Goal: Transaction & Acquisition: Purchase product/service

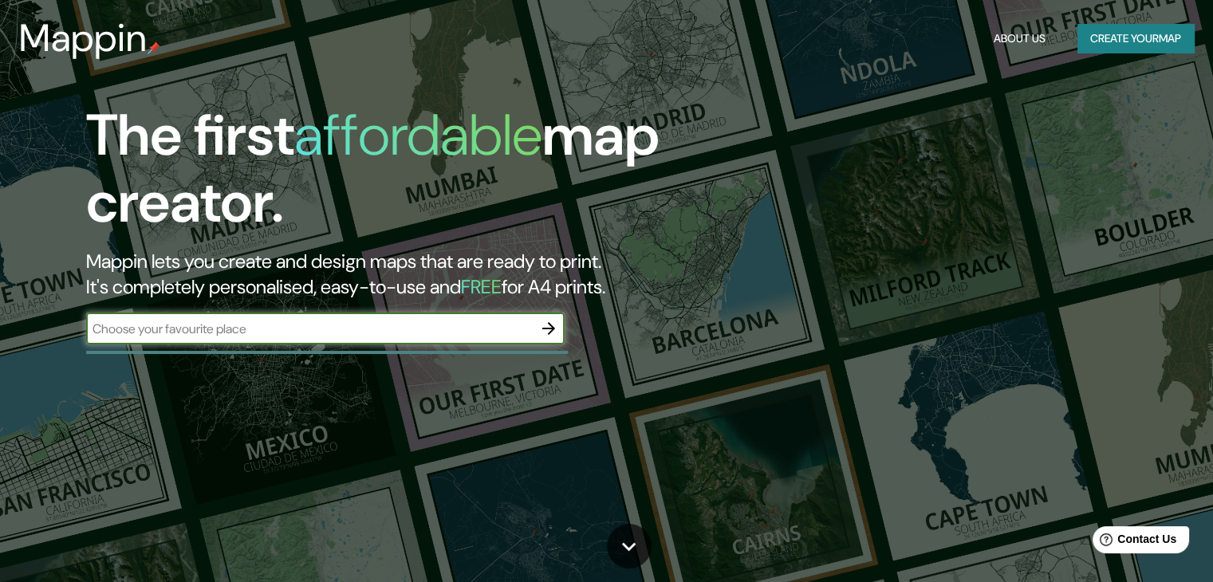
click at [218, 336] on input "text" at bounding box center [309, 329] width 447 height 18
type input "Santa Cruz de la sierra"
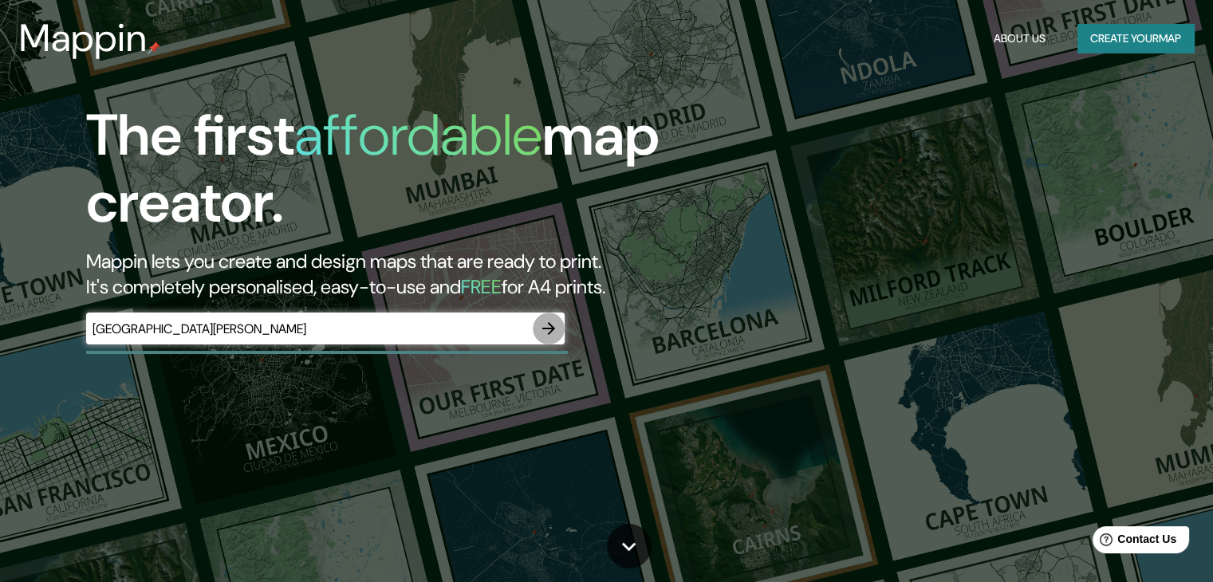
click at [547, 324] on icon "button" at bounding box center [548, 328] width 19 height 19
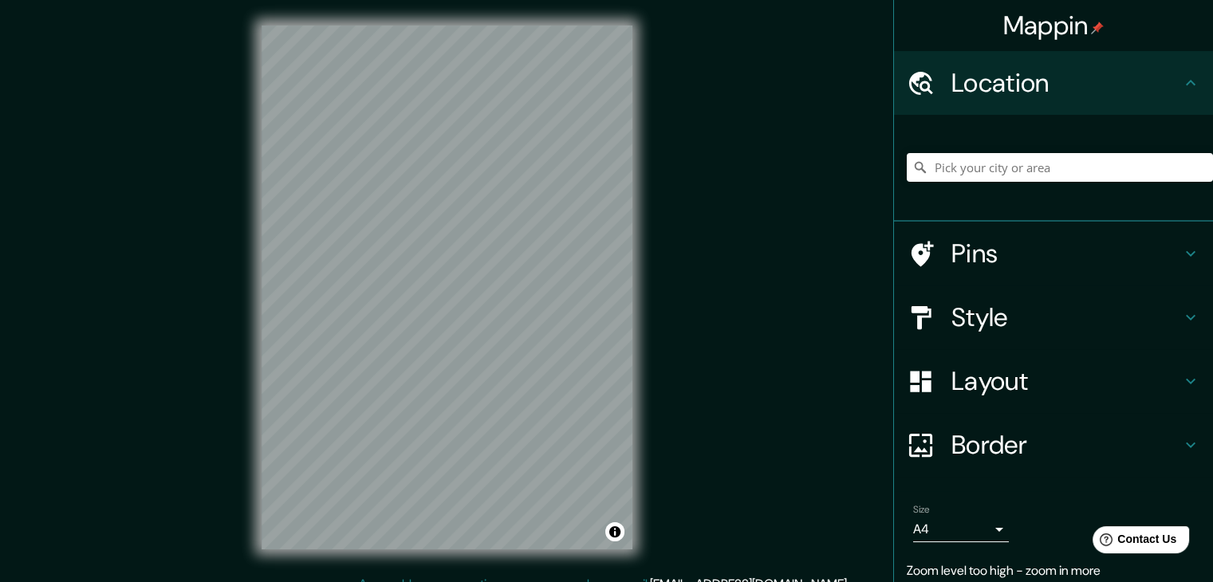
click at [213, 345] on div "Mappin Location Pins Style Layout Border Choose a border. Hint : you can make l…" at bounding box center [606, 300] width 1213 height 601
click at [1025, 156] on input "Pick your city or area" at bounding box center [1060, 167] width 306 height 29
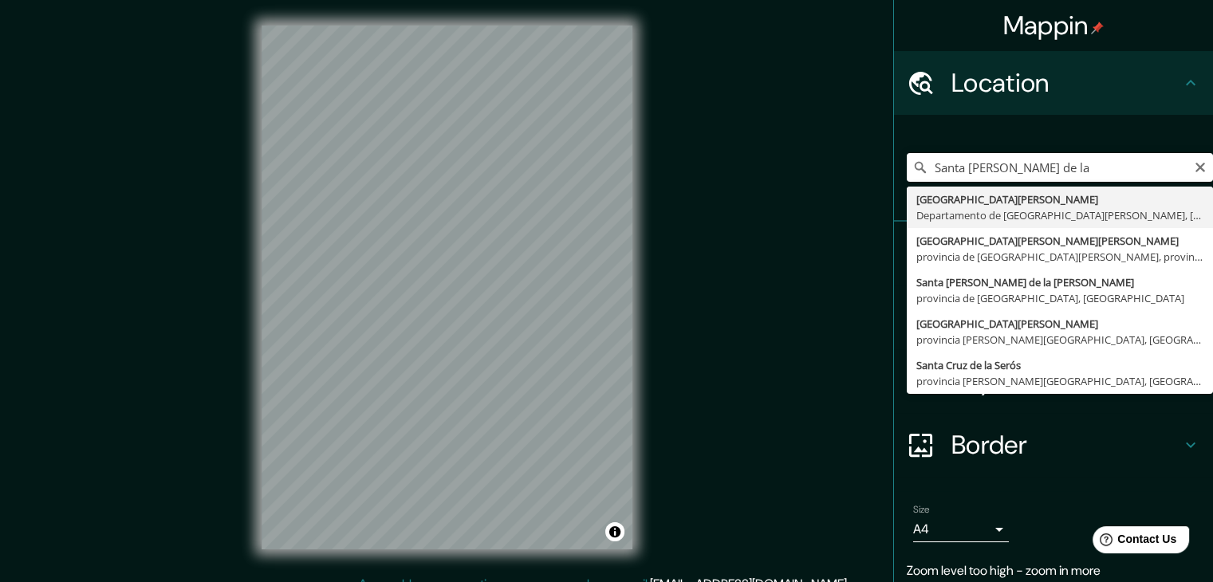
type input "[GEOGRAPHIC_DATA], [GEOGRAPHIC_DATA], [GEOGRAPHIC_DATA]"
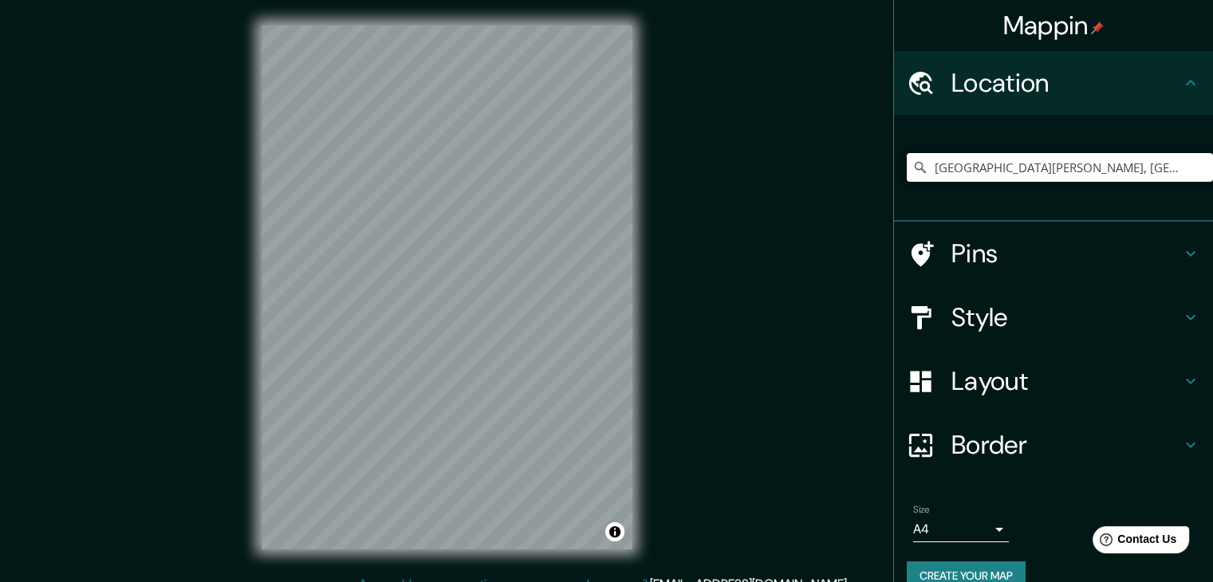
click at [983, 317] on h4 "Style" at bounding box center [1066, 317] width 230 height 32
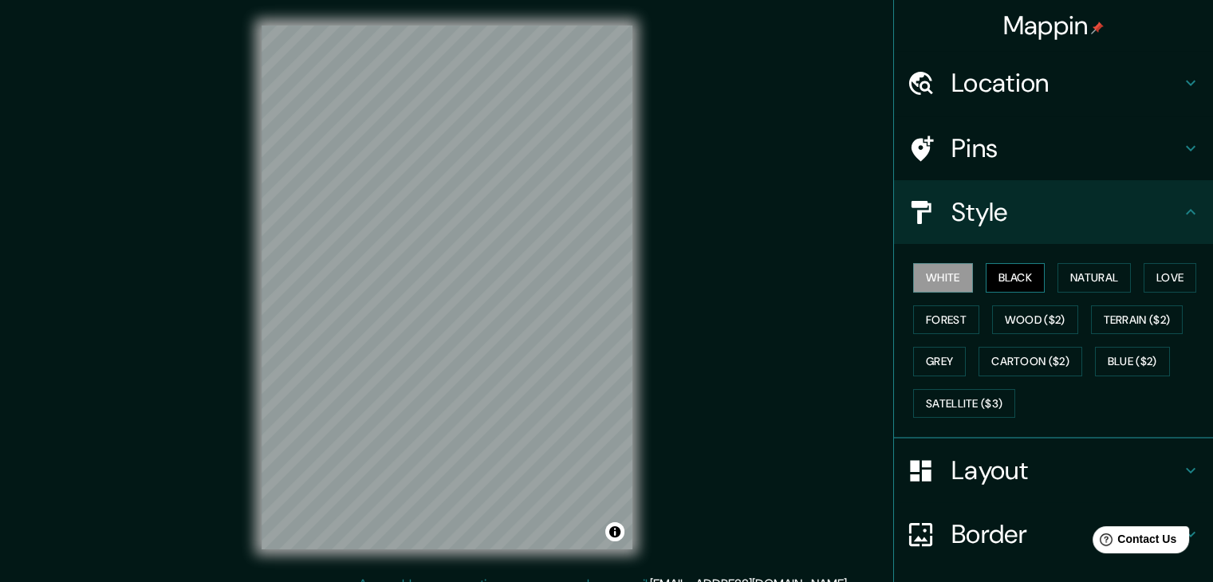
click at [1011, 282] on button "Black" at bounding box center [1016, 278] width 60 height 30
click at [1063, 280] on button "Natural" at bounding box center [1094, 278] width 73 height 30
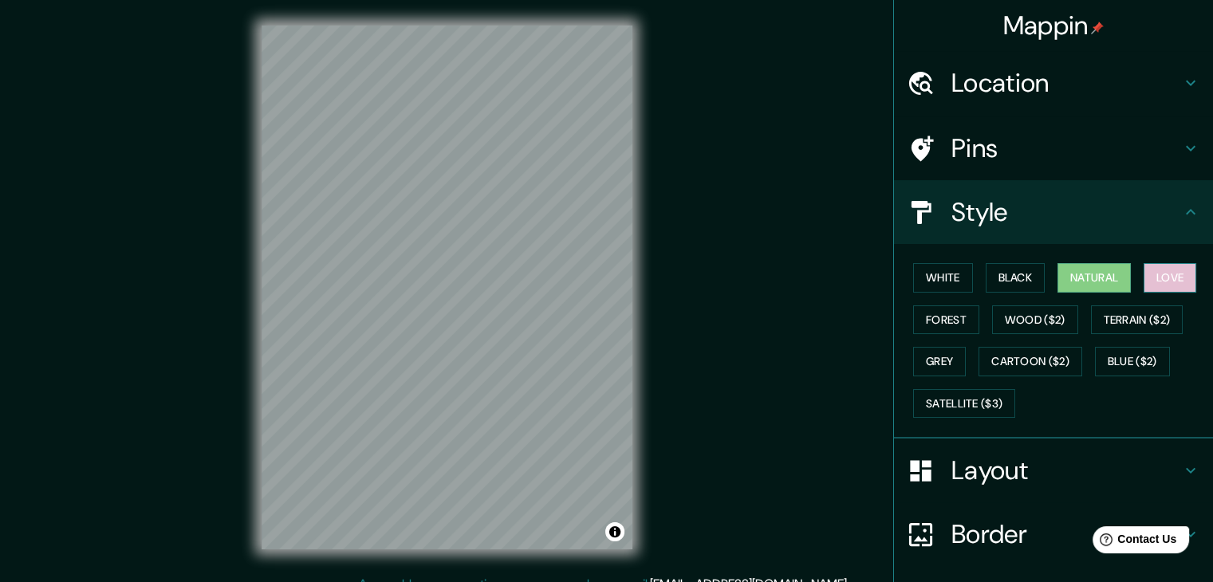
click at [1144, 279] on button "Love" at bounding box center [1170, 278] width 53 height 30
click at [934, 323] on button "Forest" at bounding box center [946, 320] width 66 height 30
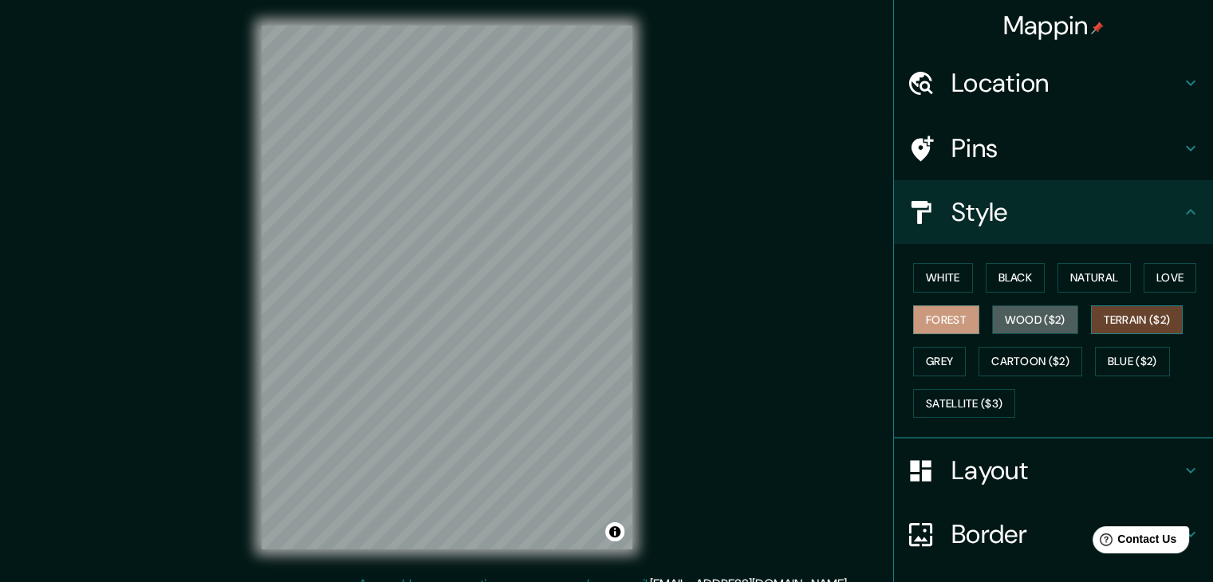
drag, startPoint x: 1035, startPoint y: 322, endPoint x: 1106, endPoint y: 321, distance: 71.0
click at [1036, 322] on button "Wood ($2)" at bounding box center [1035, 320] width 86 height 30
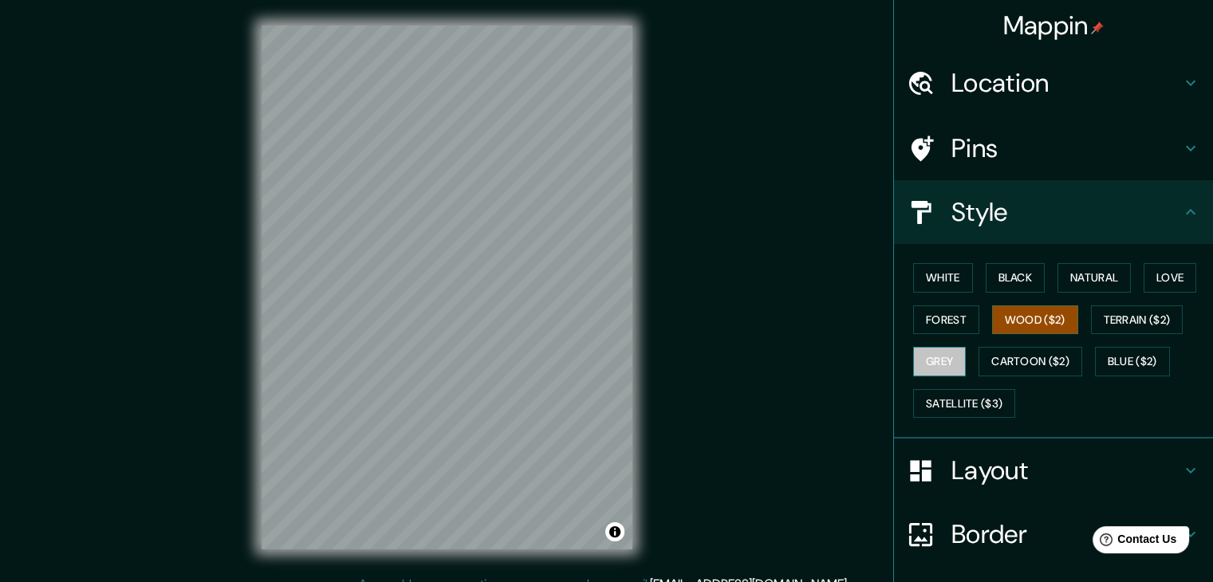
click at [929, 364] on button "Grey" at bounding box center [939, 362] width 53 height 30
click at [1095, 270] on button "Natural" at bounding box center [1094, 278] width 73 height 30
click at [949, 374] on button "Grey" at bounding box center [939, 362] width 53 height 30
click at [1058, 285] on button "Natural" at bounding box center [1094, 278] width 73 height 30
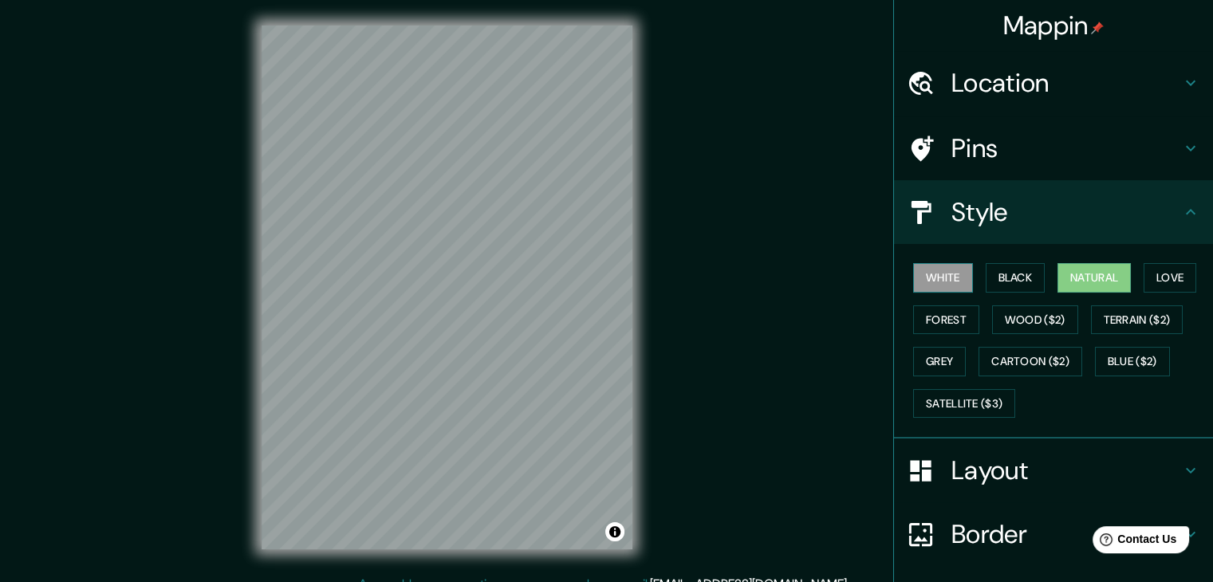
click at [941, 285] on button "White" at bounding box center [943, 278] width 60 height 30
click at [1081, 283] on button "Natural" at bounding box center [1094, 278] width 73 height 30
click at [986, 283] on button "Black" at bounding box center [1016, 278] width 60 height 30
click at [967, 273] on div "White Black Natural Love Forest Wood ($2) Terrain ($2) Grey Cartoon ($2) Blue (…" at bounding box center [1060, 340] width 306 height 167
click at [961, 272] on div "White Black Natural Love Forest Wood ($2) Terrain ($2) Grey Cartoon ($2) Blue (…" at bounding box center [1060, 340] width 306 height 167
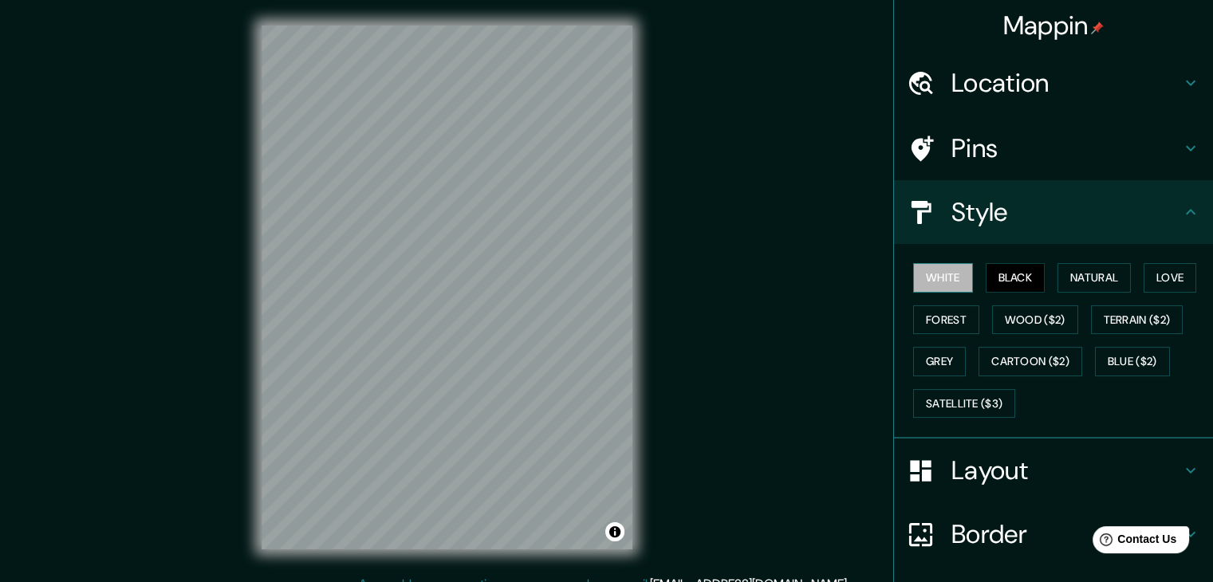
click at [924, 285] on button "White" at bounding box center [943, 278] width 60 height 30
click at [934, 367] on button "Grey" at bounding box center [939, 362] width 53 height 30
click at [933, 270] on button "White" at bounding box center [943, 278] width 60 height 30
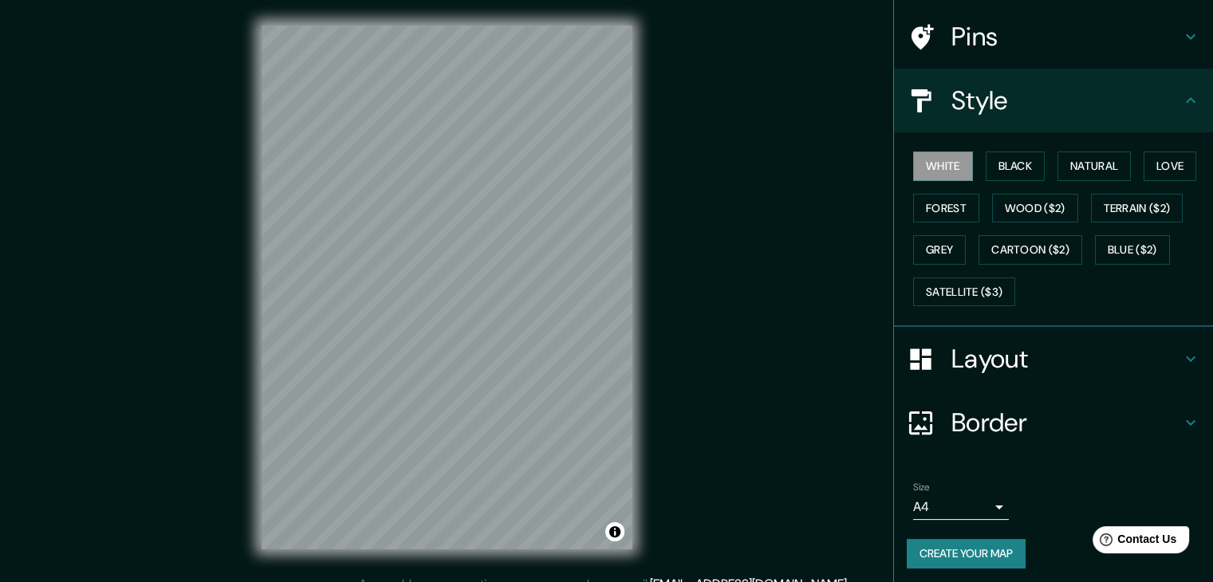
scroll to position [115, 0]
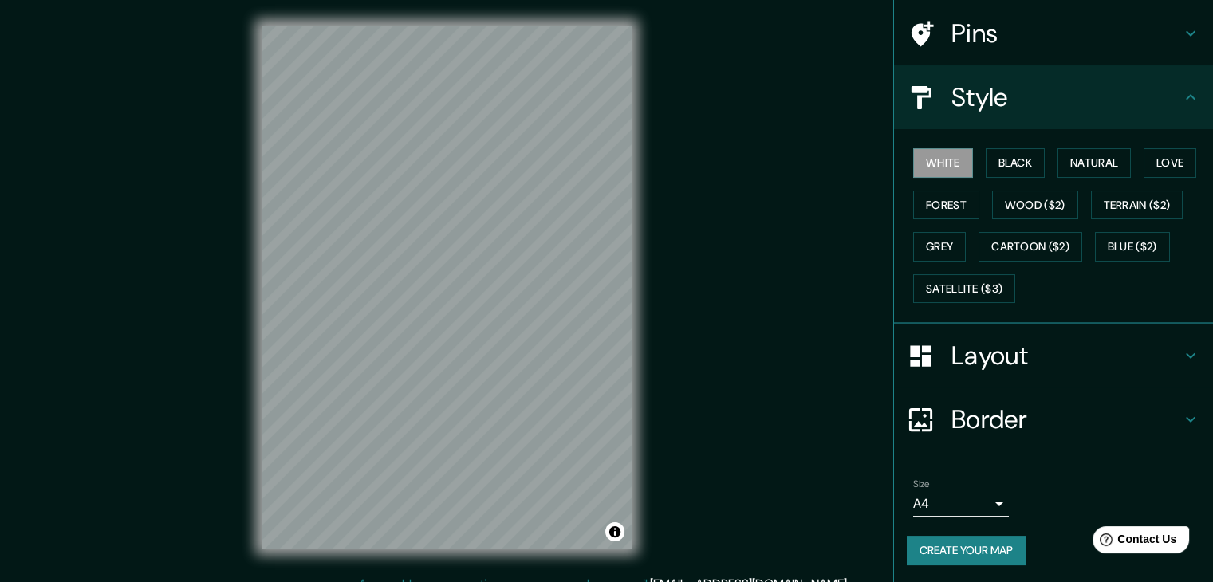
click at [983, 511] on body "Mappin Location Santa Cruz de la Sierra, Departamento de Santa Cruz, Bolivia Pi…" at bounding box center [606, 291] width 1213 height 582
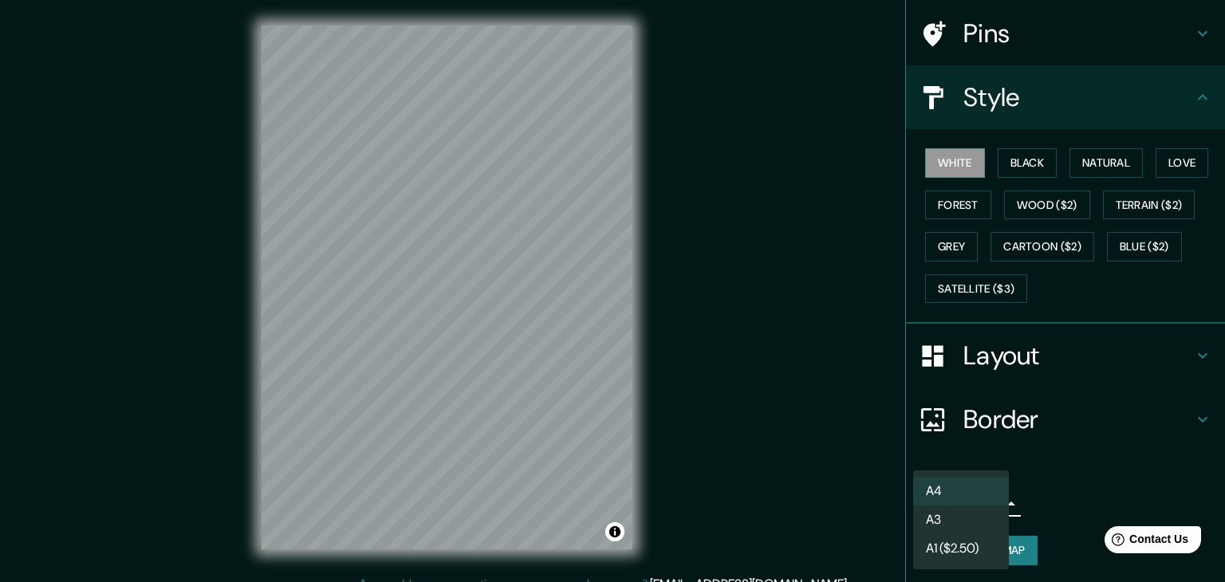
click at [774, 498] on div at bounding box center [612, 291] width 1225 height 582
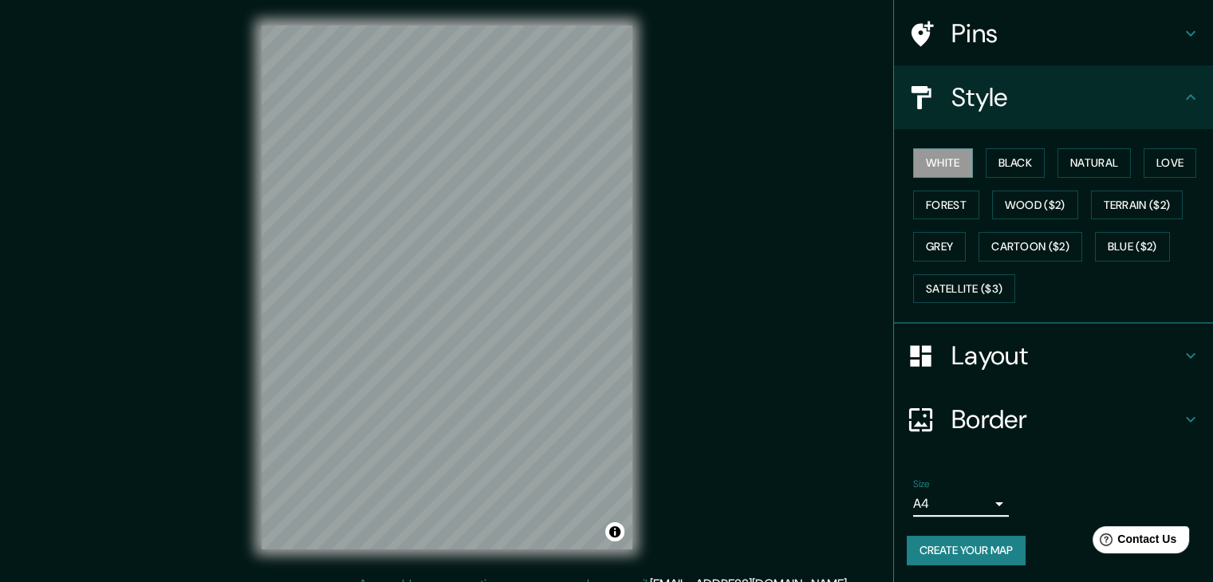
click at [942, 555] on button "Create your map" at bounding box center [966, 551] width 119 height 30
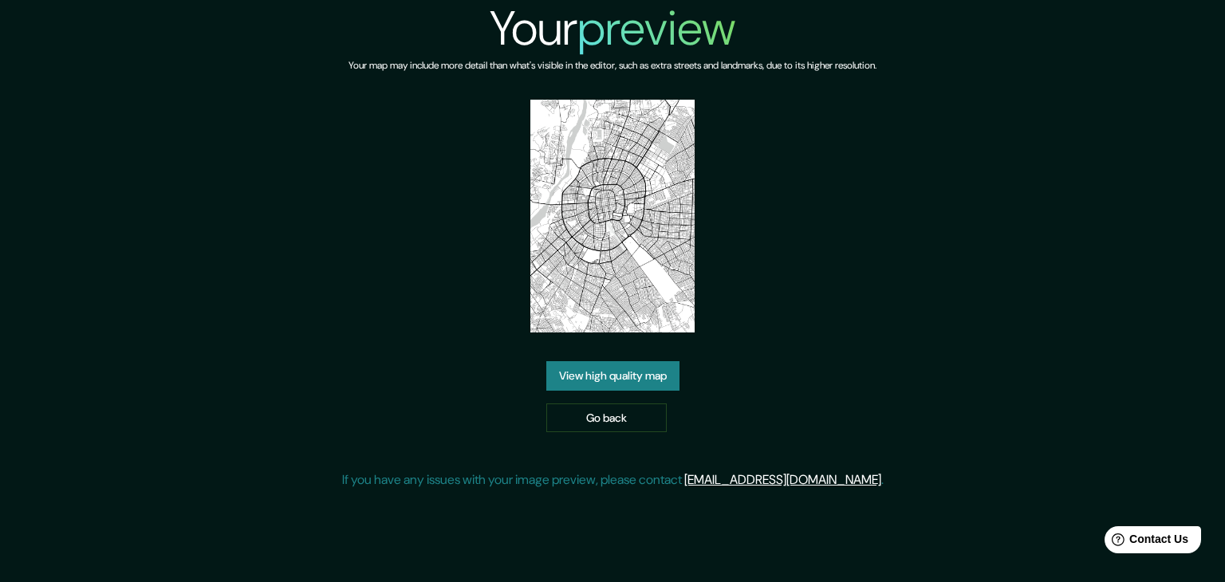
click at [664, 369] on link "View high quality map" at bounding box center [612, 376] width 133 height 30
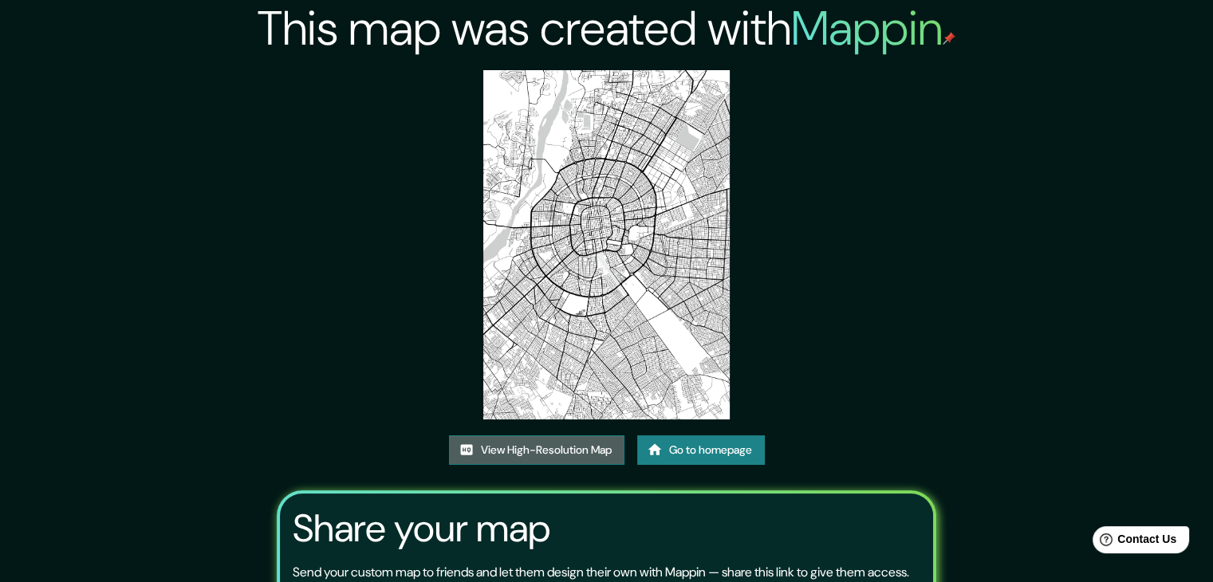
click at [583, 438] on link "View High-Resolution Map" at bounding box center [536, 450] width 175 height 30
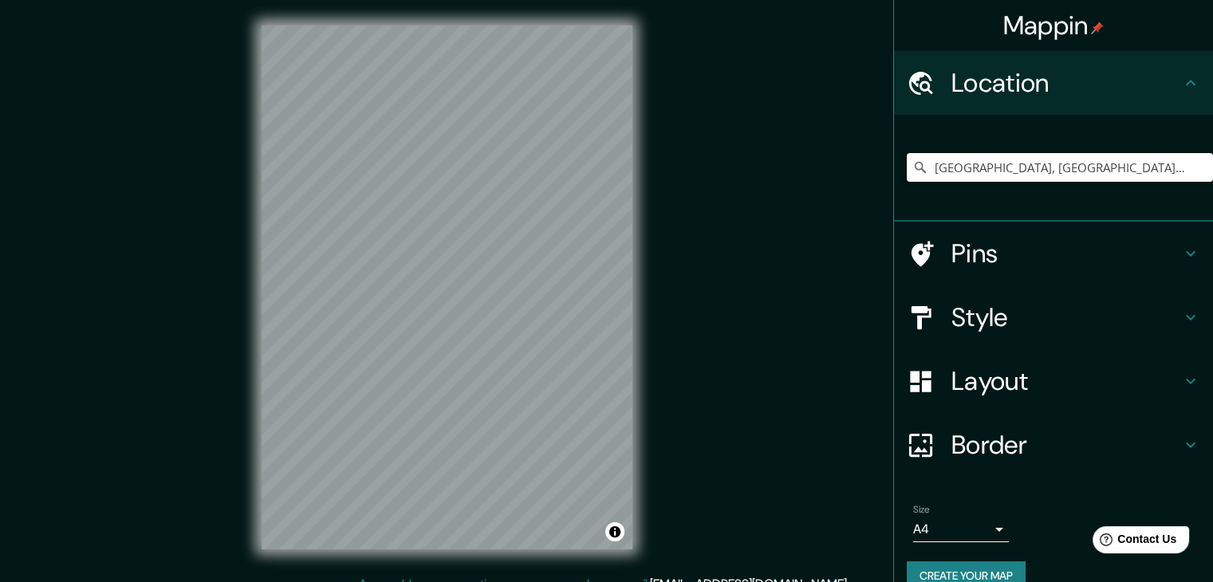
click at [1034, 172] on input "[GEOGRAPHIC_DATA], [GEOGRAPHIC_DATA], [GEOGRAPHIC_DATA]" at bounding box center [1060, 167] width 306 height 29
click at [1152, 166] on input "[GEOGRAPHIC_DATA], [GEOGRAPHIC_DATA], [GEOGRAPHIC_DATA]" at bounding box center [1060, 167] width 306 height 29
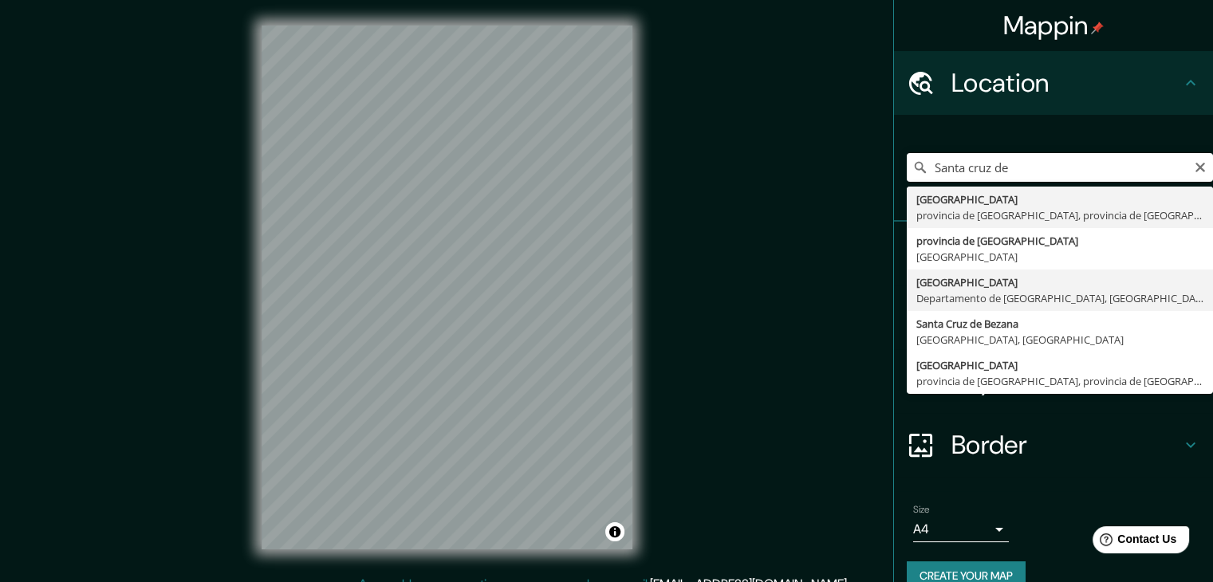
type input "[GEOGRAPHIC_DATA], [GEOGRAPHIC_DATA], [GEOGRAPHIC_DATA]"
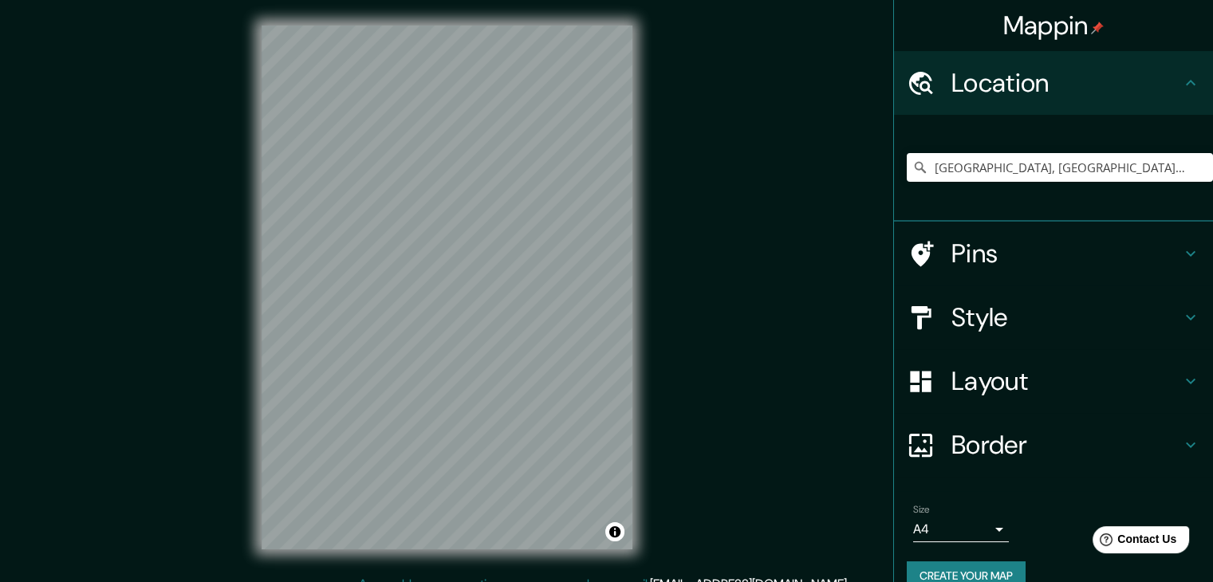
scroll to position [18, 0]
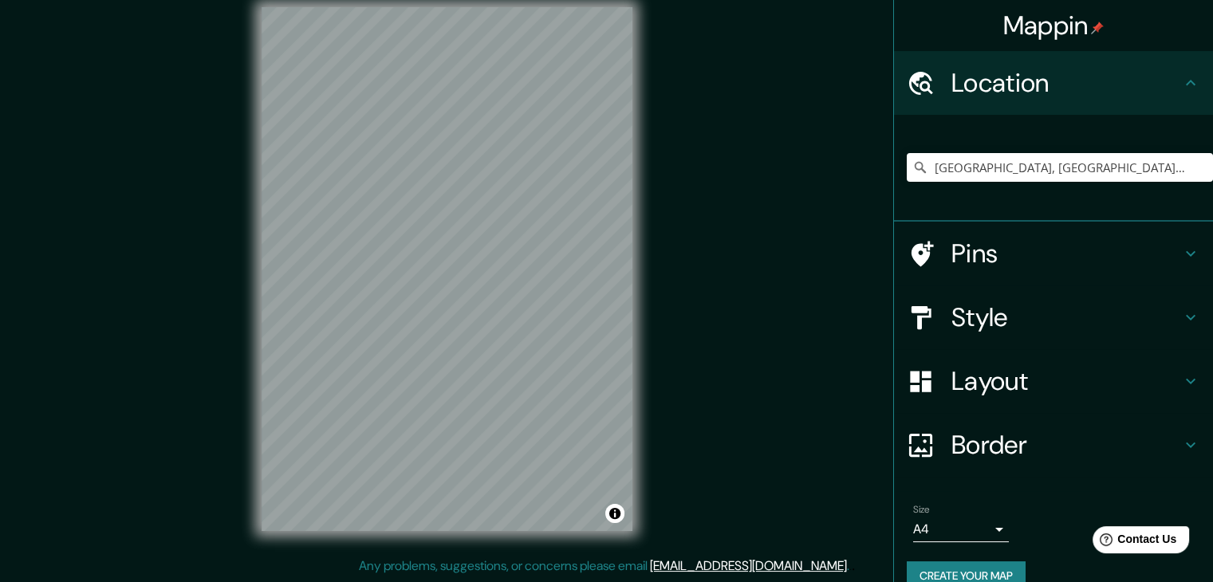
click at [805, 178] on div "Mappin Location Santa Cruz de la Sierra, Departamento de Santa Cruz, Bolivia Pi…" at bounding box center [606, 282] width 1213 height 601
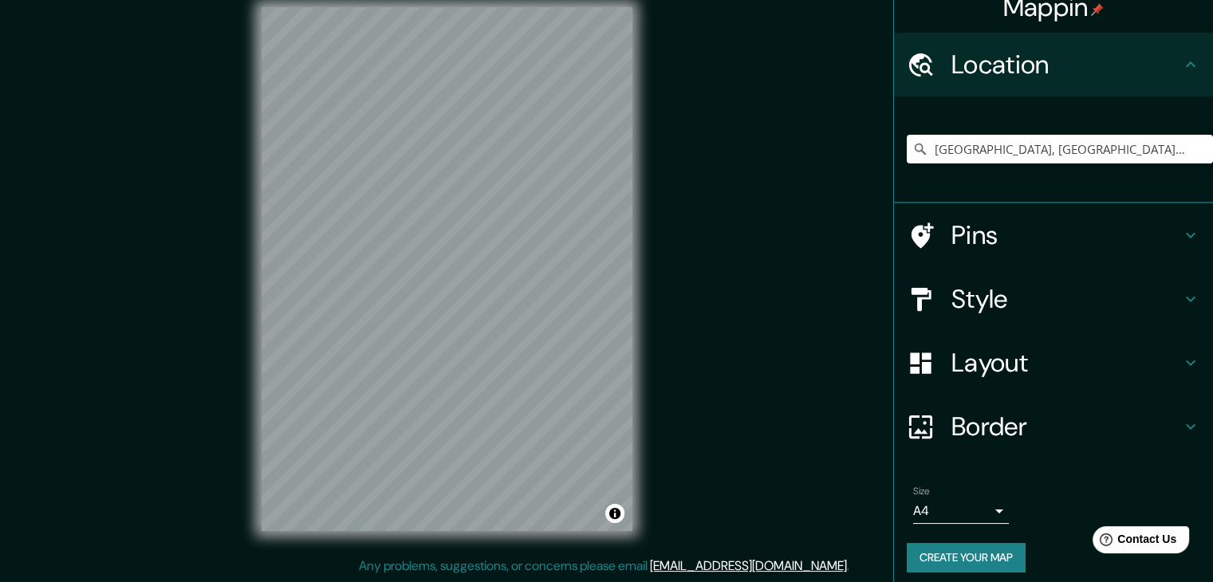
scroll to position [27, 0]
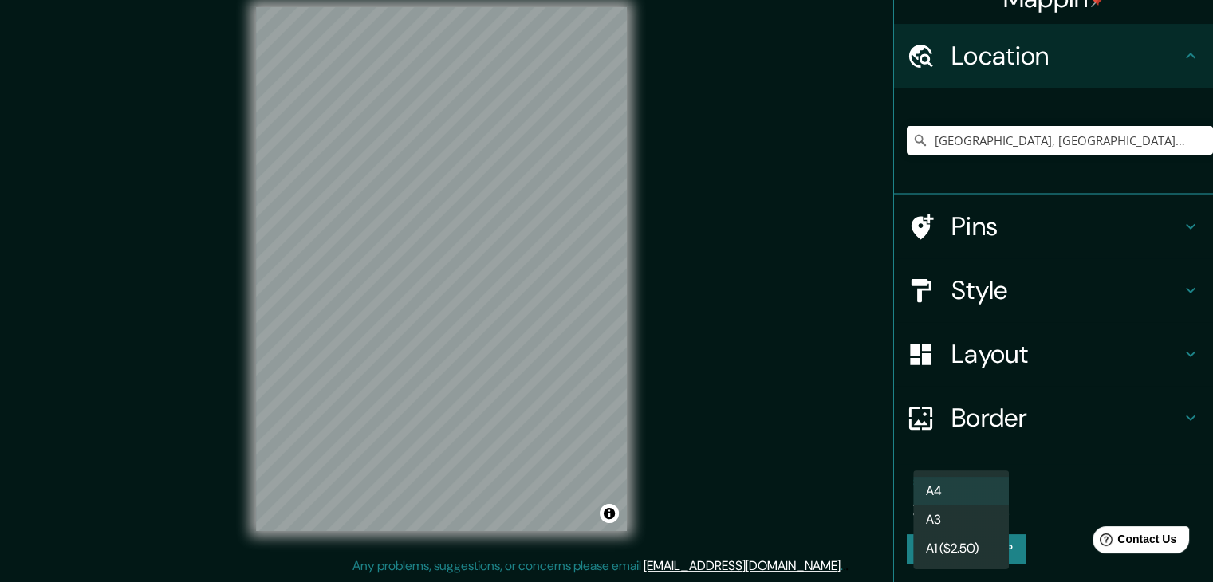
click at [959, 490] on body "Mappin Location Santa Cruz de la Sierra, Departamento de Santa Cruz, Bolivia Pi…" at bounding box center [606, 273] width 1213 height 582
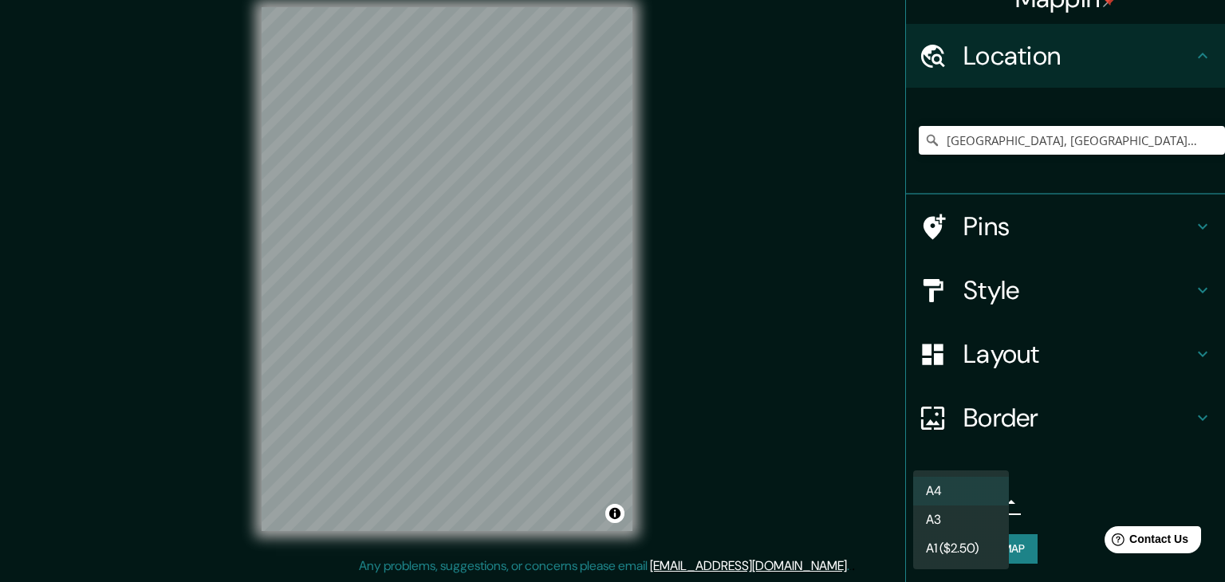
click at [978, 487] on li "A4" at bounding box center [961, 491] width 96 height 29
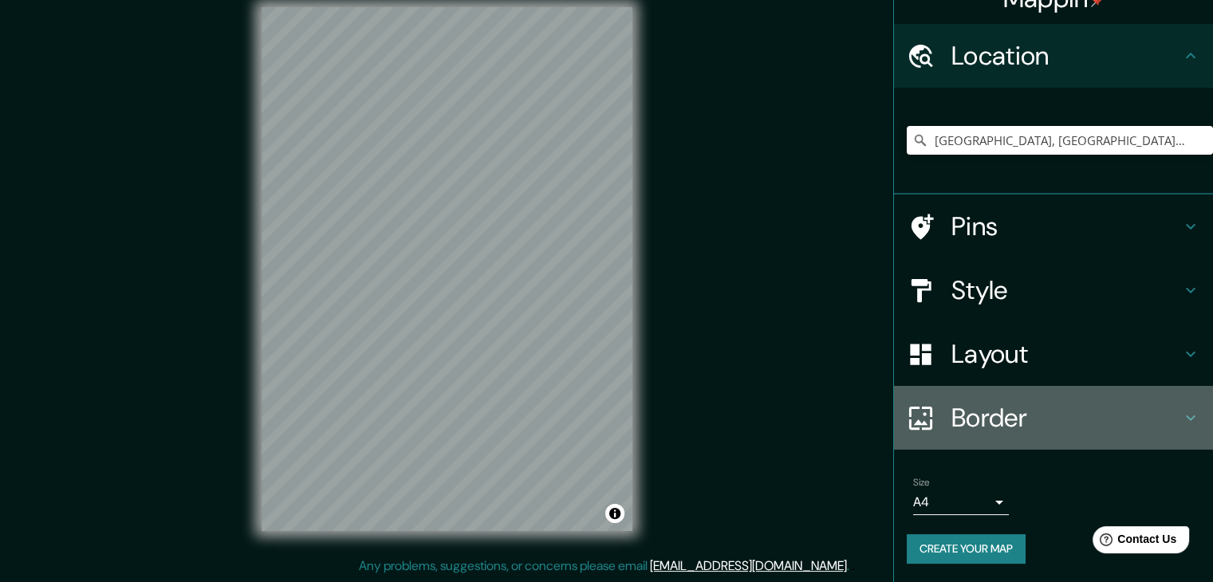
drag, startPoint x: 1008, startPoint y: 423, endPoint x: 1062, endPoint y: 403, distance: 57.8
click at [1008, 422] on h4 "Border" at bounding box center [1066, 418] width 230 height 32
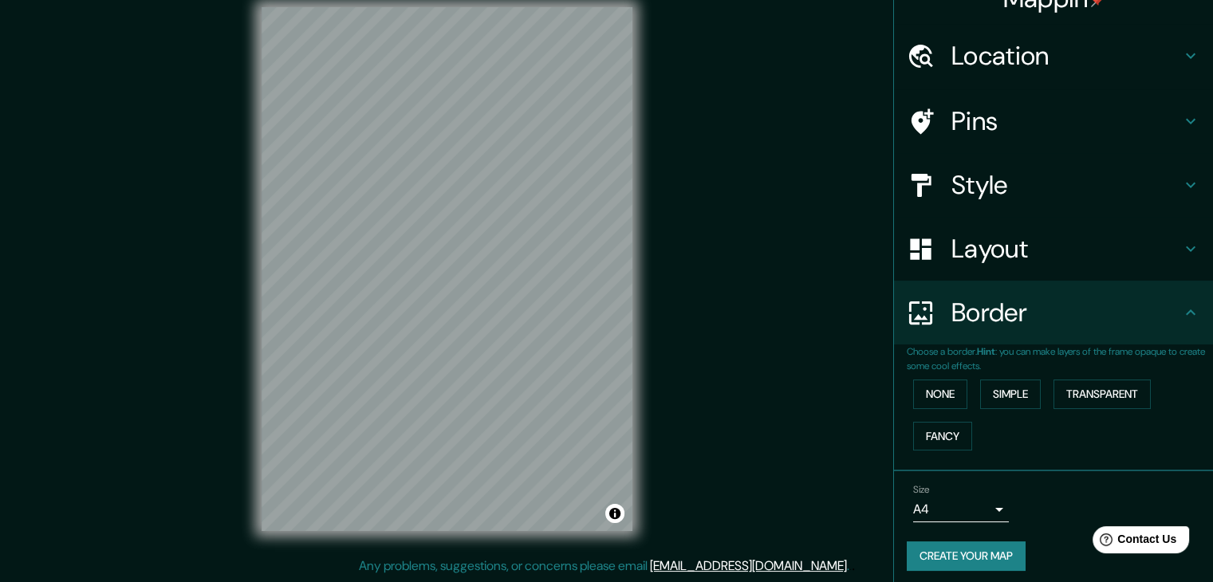
click at [1132, 321] on h4 "Border" at bounding box center [1066, 313] width 230 height 32
click at [963, 542] on button "Create your map" at bounding box center [966, 557] width 119 height 30
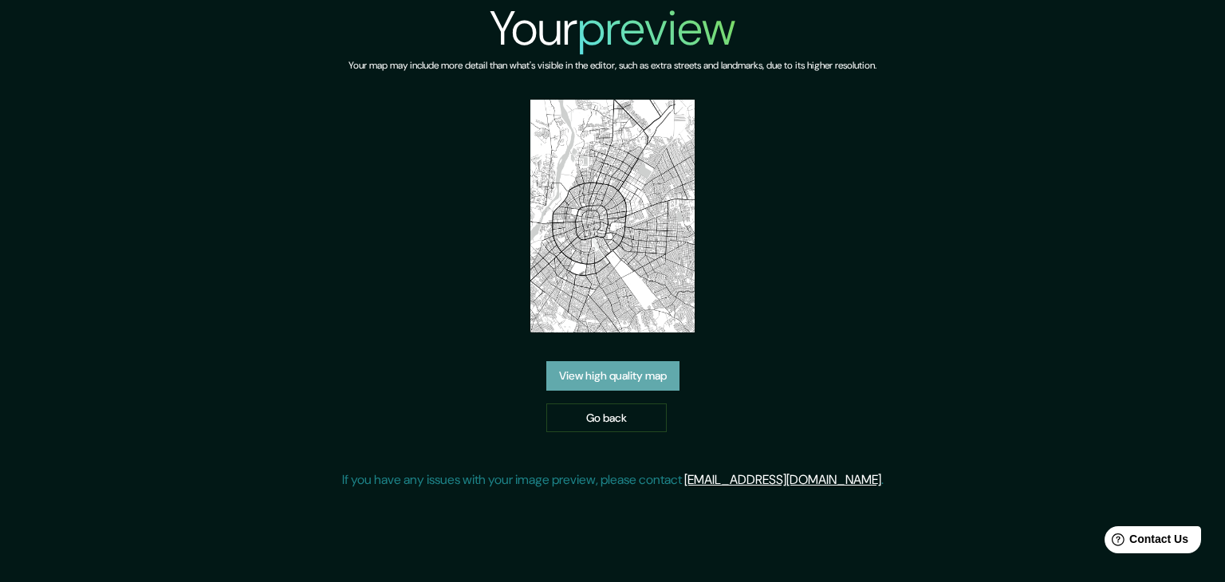
click at [628, 367] on link "View high quality map" at bounding box center [612, 376] width 133 height 30
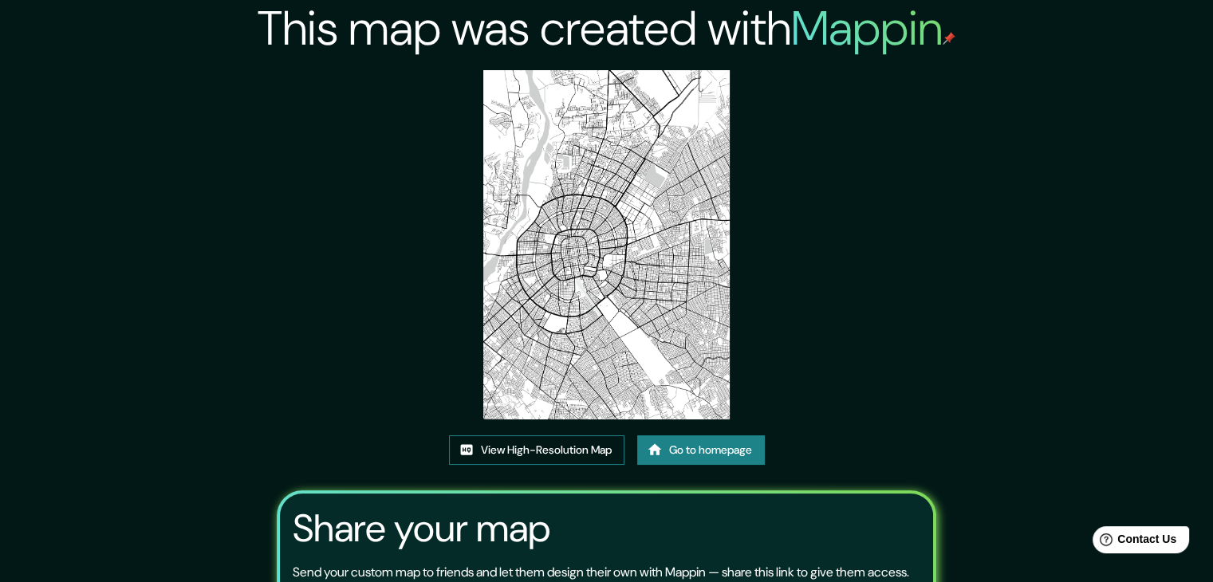
click at [540, 461] on link "View High-Resolution Map" at bounding box center [536, 450] width 175 height 30
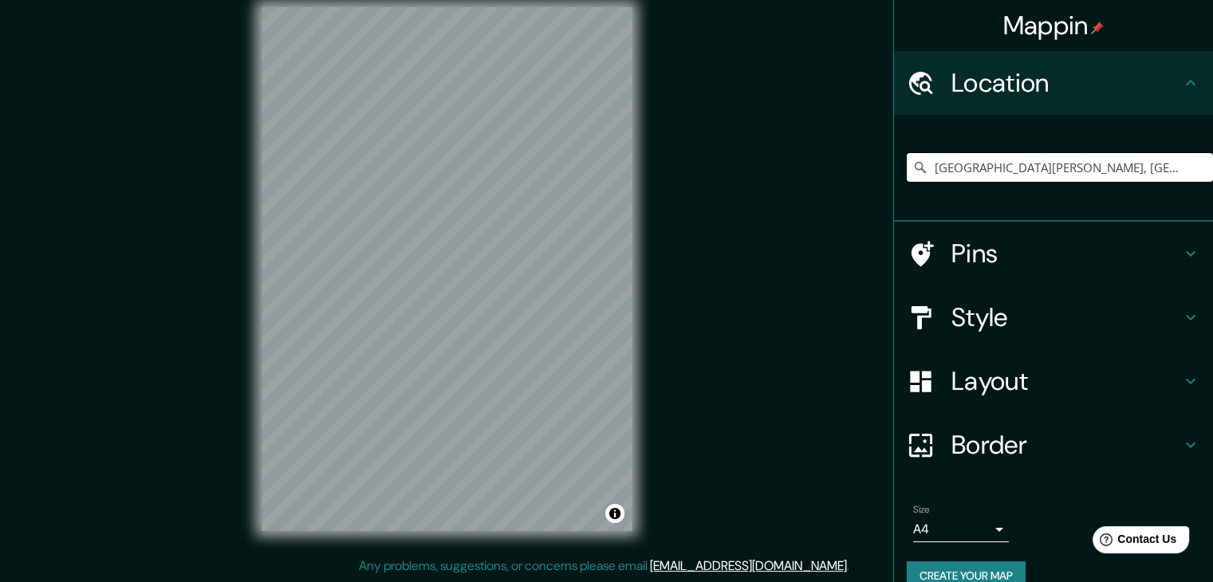
click at [1103, 160] on input "Santa Cruz de la Sierra, Departamento de Santa Cruz, Bolivia" at bounding box center [1060, 167] width 306 height 29
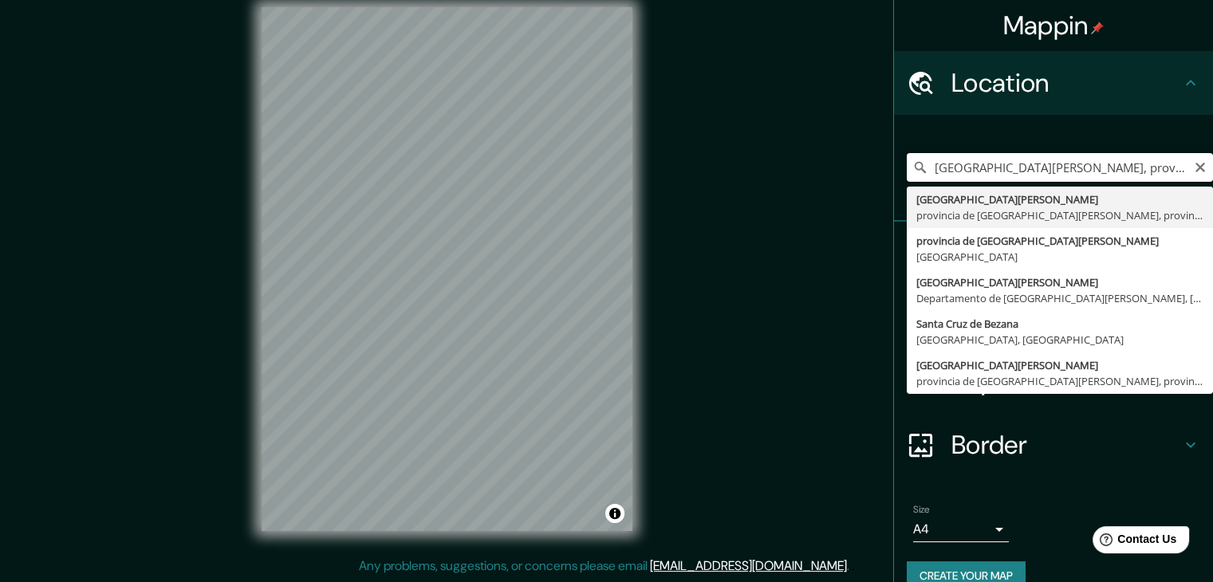
click at [1106, 175] on input "Santa Cruz de Tenerife, provincia de Santa Cruz de Tenerife, provincia de Santa…" at bounding box center [1060, 167] width 306 height 29
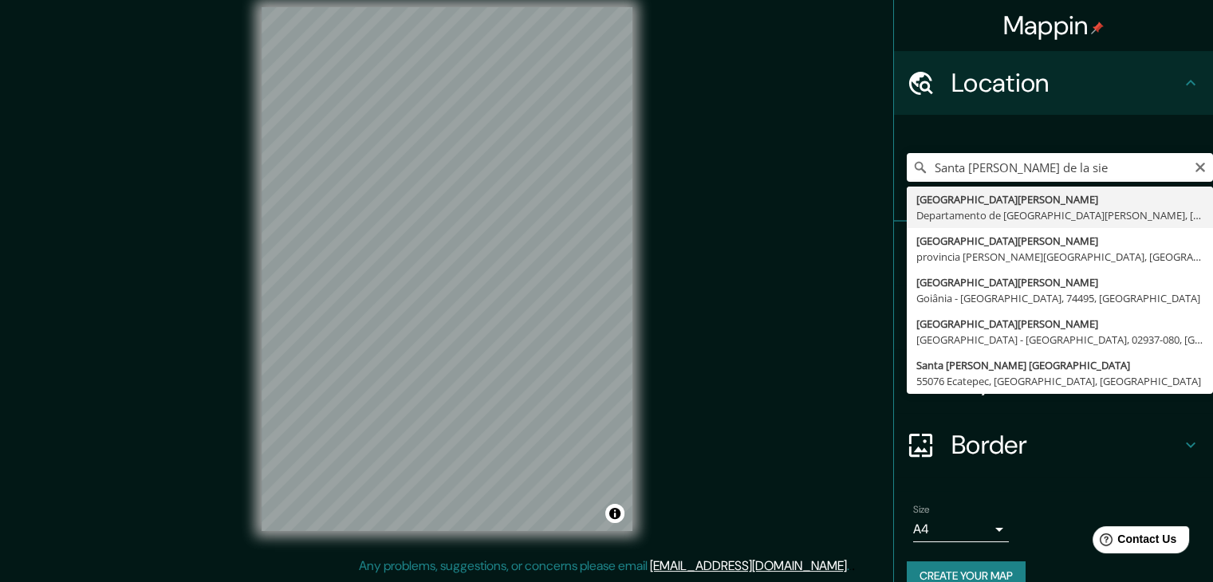
type input "Santa Cruz de la Sierra, Departamento de Santa Cruz, Bolivia"
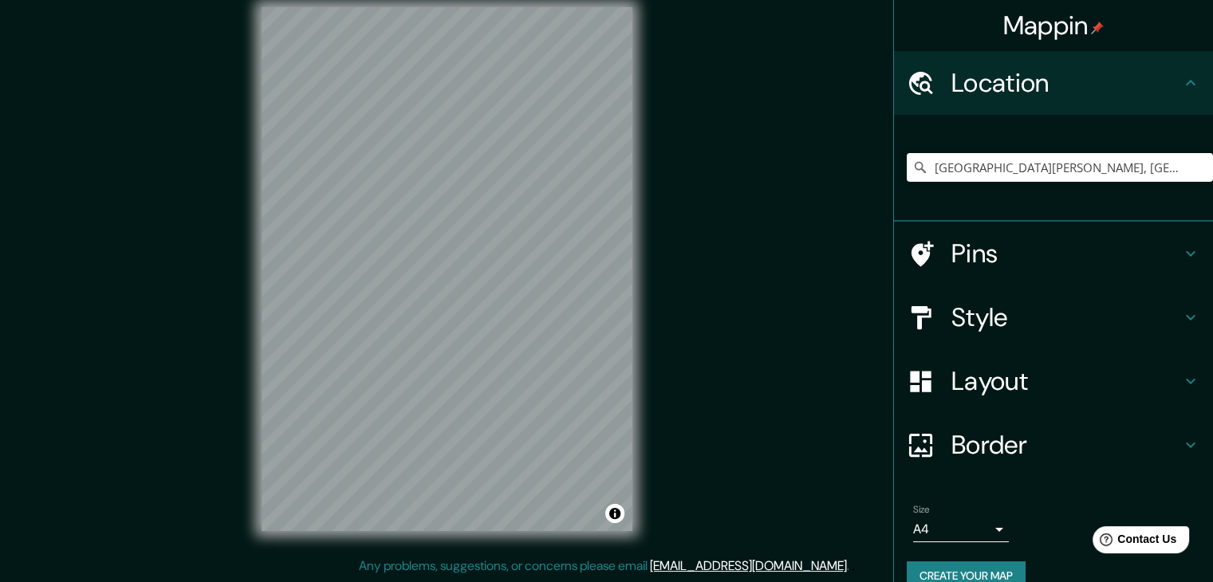
click at [943, 514] on div "Size A4 single" at bounding box center [961, 523] width 96 height 38
click at [950, 518] on body "Mappin Location Santa Cruz de la Sierra, Departamento de Santa Cruz, Bolivia Pi…" at bounding box center [606, 273] width 1213 height 582
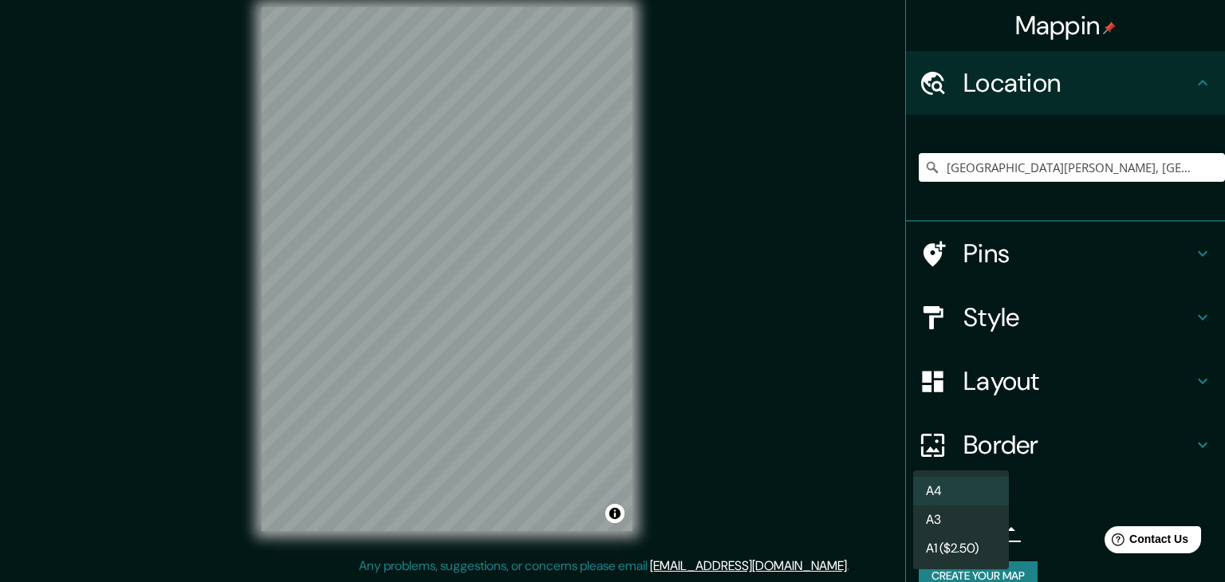
click at [951, 523] on li "A3" at bounding box center [961, 520] width 96 height 29
drag, startPoint x: 928, startPoint y: 522, endPoint x: 947, endPoint y: 492, distance: 35.4
click at [929, 522] on body "Mappin Location Santa Cruz de la Sierra, Departamento de Santa Cruz, Bolivia Pi…" at bounding box center [612, 273] width 1225 height 582
click at [953, 513] on li "A3" at bounding box center [961, 520] width 96 height 29
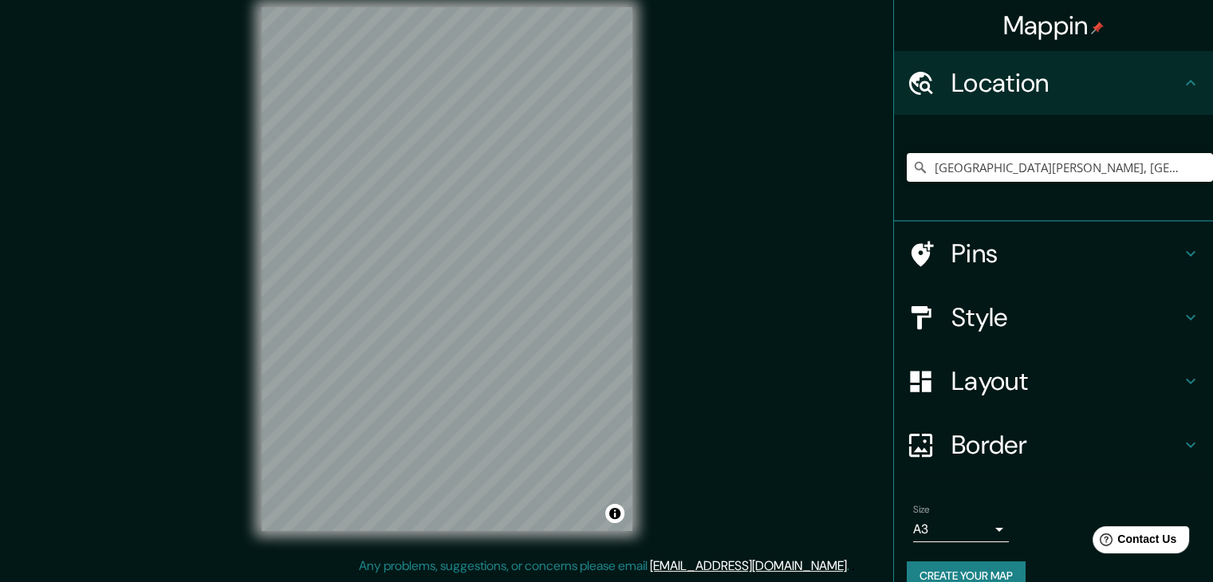
click at [1003, 573] on button "Create your map" at bounding box center [966, 576] width 119 height 30
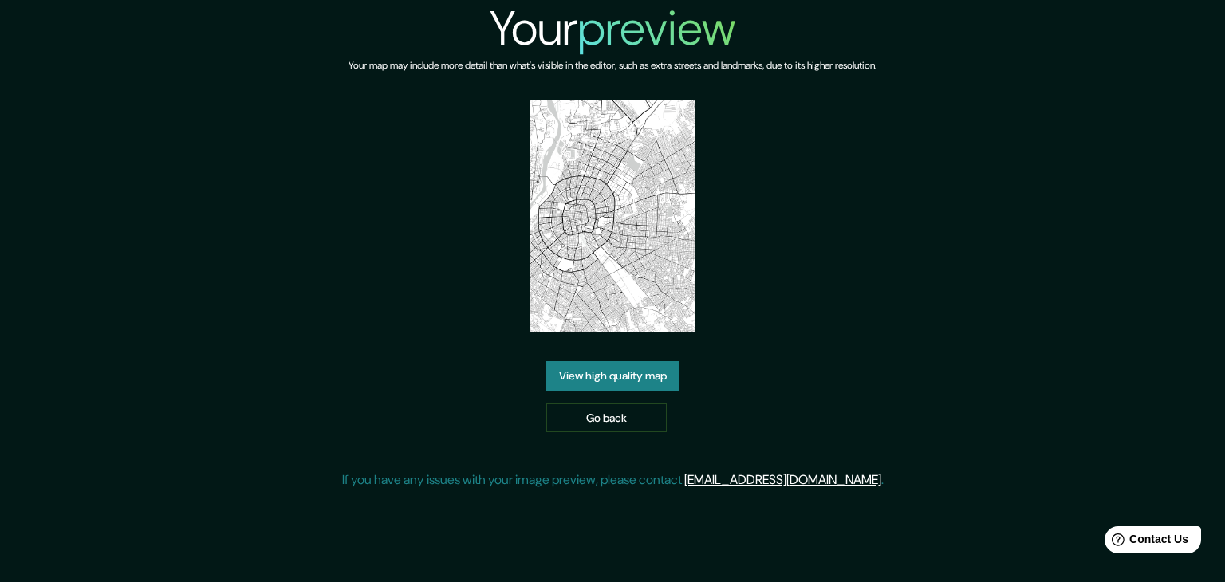
click at [673, 373] on link "View high quality map" at bounding box center [612, 376] width 133 height 30
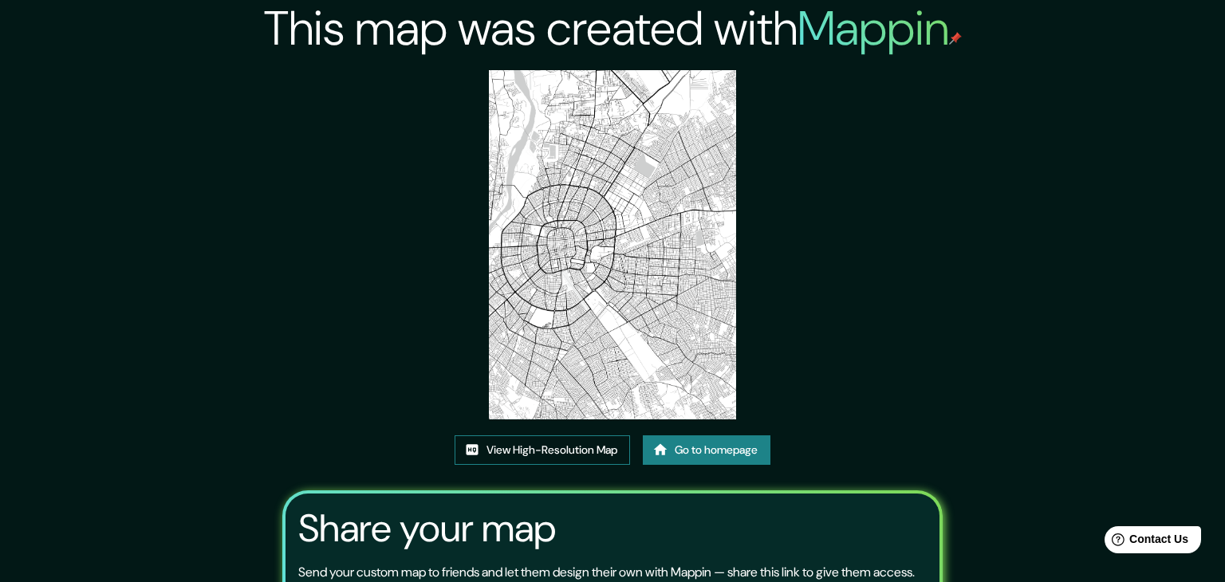
click at [565, 435] on link "View High-Resolution Map" at bounding box center [542, 450] width 175 height 30
